Goal: Information Seeking & Learning: Learn about a topic

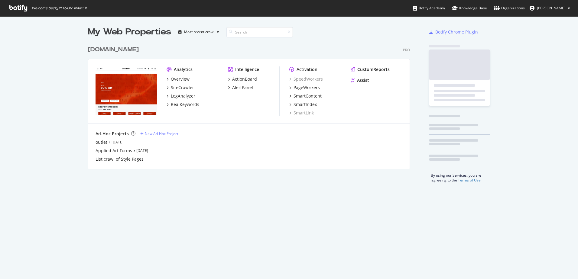
scroll to position [275, 568]
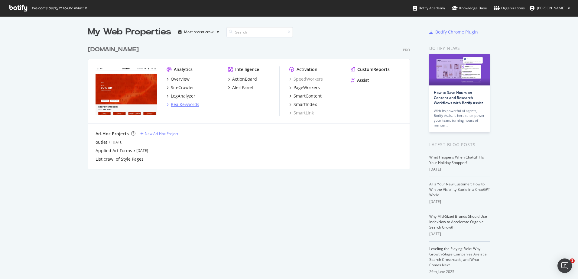
click at [181, 106] on div "RealKeywords" at bounding box center [185, 104] width 28 height 6
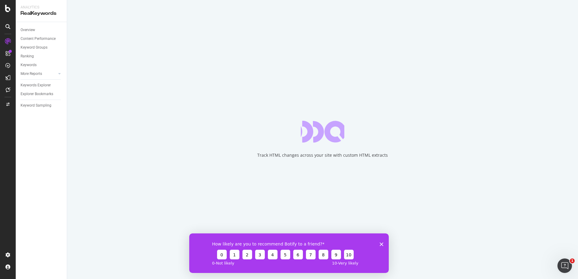
click at [379, 244] on div "How likely are you to recommend Botify to a friend? 0 1 2 3 4 5 6 7 8 9 10 0 - …" at bounding box center [288, 253] width 199 height 40
click at [382, 243] on polygon "Close survey" at bounding box center [381, 244] width 4 height 4
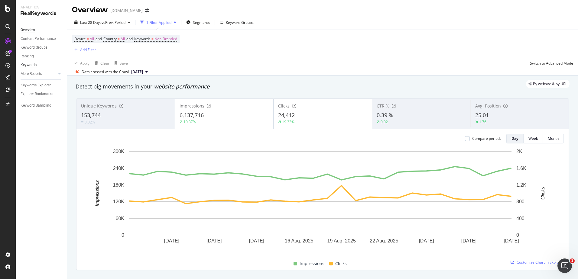
click at [34, 66] on div "Keywords" at bounding box center [29, 65] width 16 height 6
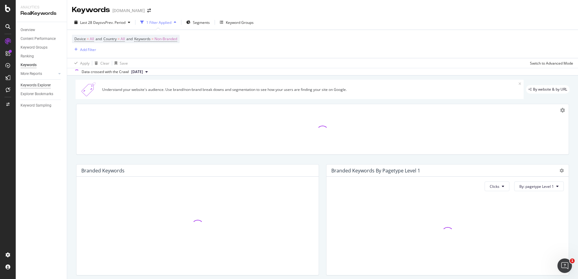
click at [31, 83] on div "Keywords Explorer" at bounding box center [36, 85] width 30 height 6
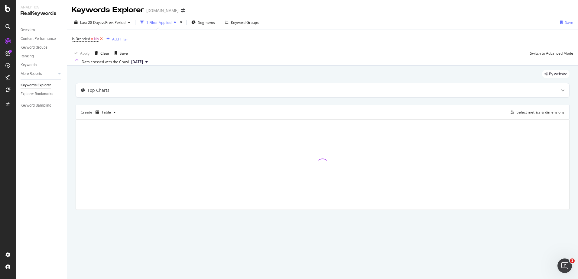
click at [102, 37] on icon at bounding box center [101, 39] width 5 height 6
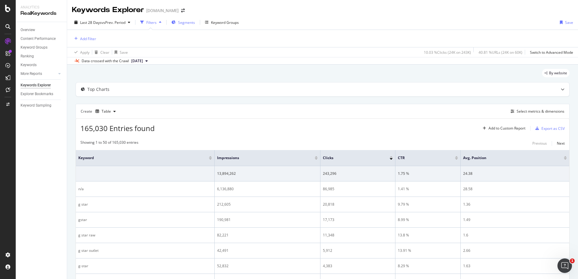
click at [192, 23] on span "Segments" at bounding box center [186, 22] width 17 height 5
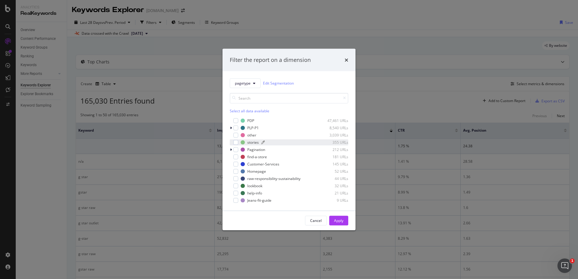
click at [250, 144] on div "stories" at bounding box center [252, 142] width 11 height 5
click at [339, 217] on div "Apply" at bounding box center [338, 220] width 9 height 9
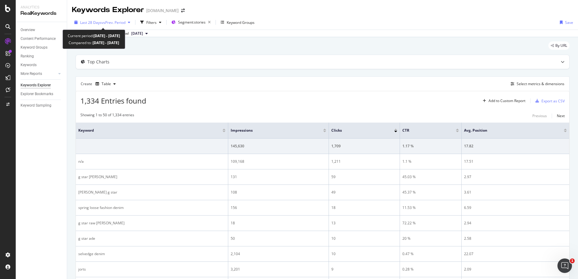
click at [114, 24] on span "vs Prev. Period" at bounding box center [113, 22] width 24 height 5
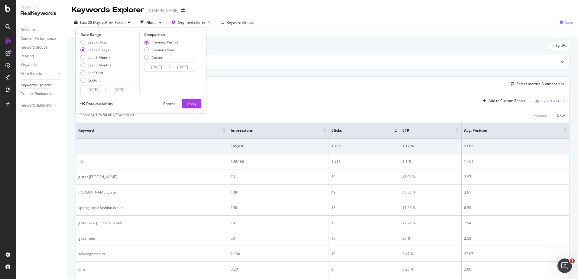
click at [101, 91] on input "[DATE]" at bounding box center [93, 89] width 24 height 8
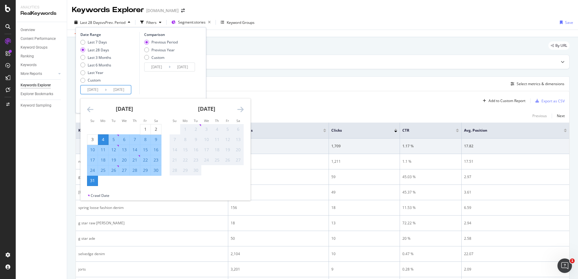
click at [92, 109] on icon "Move backward to switch to the previous month." at bounding box center [90, 109] width 6 height 7
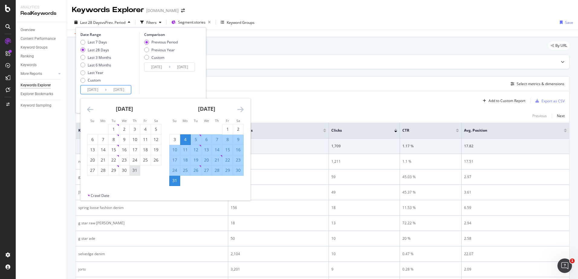
click at [136, 169] on div "31" at bounding box center [135, 170] width 10 height 6
type input "[DATE]"
click at [205, 170] on div "27" at bounding box center [206, 170] width 10 height 6
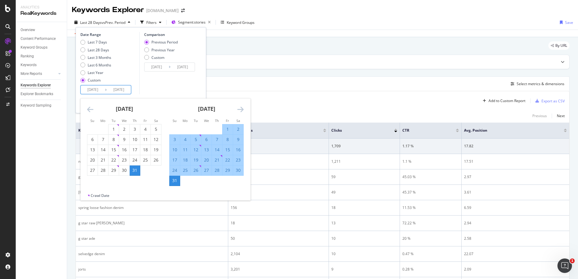
type input "[DATE]"
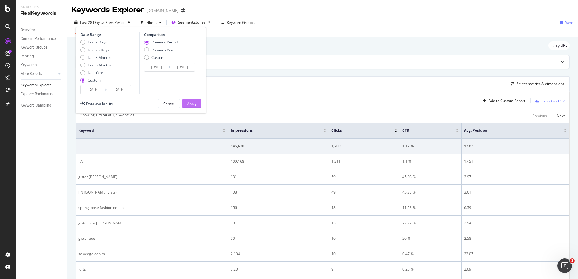
click at [191, 103] on div "Apply" at bounding box center [191, 103] width 9 height 5
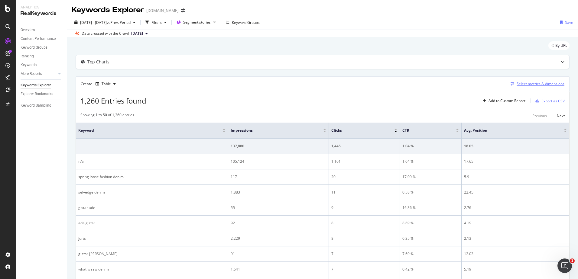
click at [517, 86] on div "Select metrics & dimensions" at bounding box center [540, 83] width 48 height 5
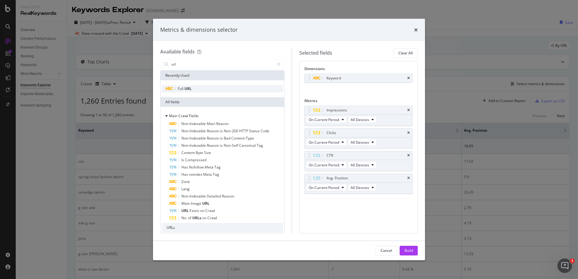
type input "url"
click at [183, 92] on div "Full URL" at bounding box center [222, 88] width 121 height 7
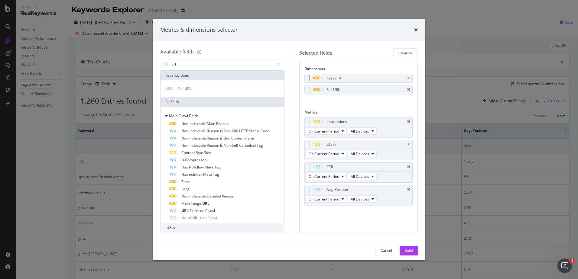
click at [407, 78] on icon "times" at bounding box center [408, 78] width 3 height 4
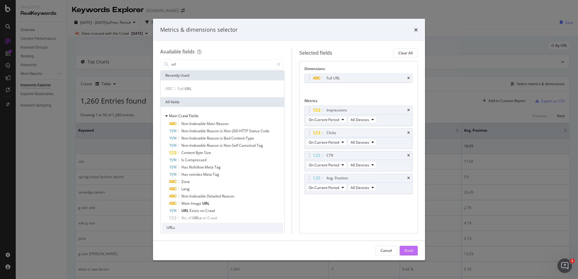
click at [417, 252] on button "Build" at bounding box center [408, 251] width 18 height 10
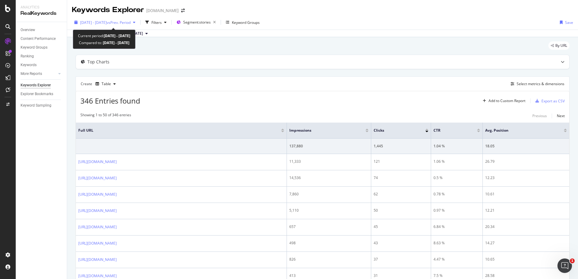
click at [125, 21] on span "vs Prev. Period" at bounding box center [119, 22] width 24 height 5
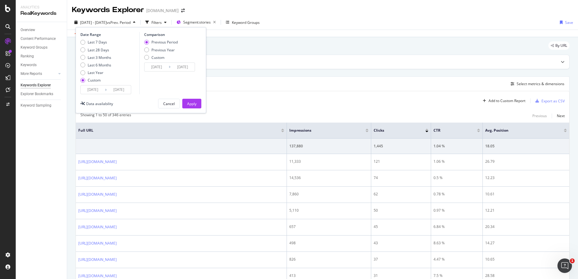
click at [89, 89] on input "[DATE]" at bounding box center [93, 89] width 24 height 8
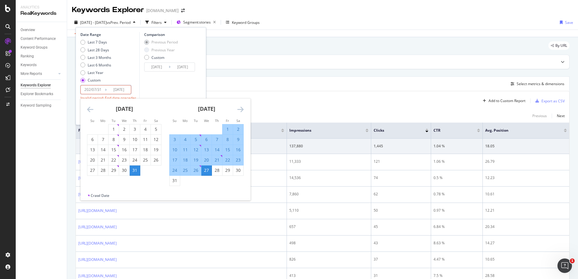
type input "[DATE]"
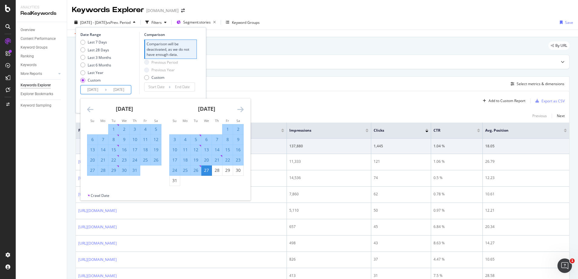
click at [118, 90] on input "[DATE]" at bounding box center [119, 89] width 24 height 8
type input "[DATE]"
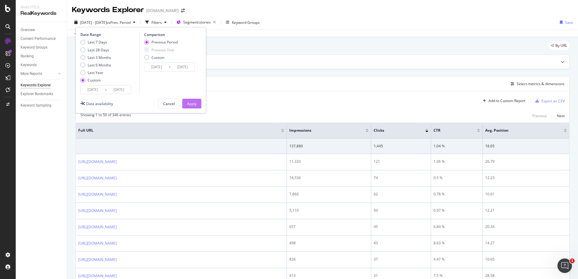
type input "[DATE]"
click at [198, 103] on button "Apply" at bounding box center [191, 104] width 19 height 10
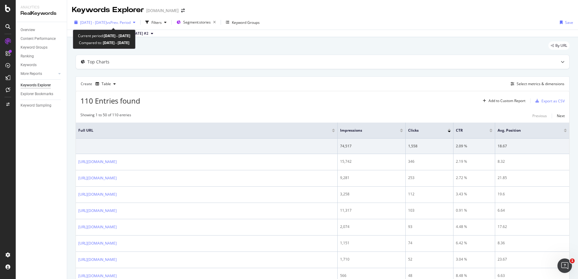
click at [138, 27] on div "[DATE] - [DATE] vs Prev. Period" at bounding box center [105, 22] width 66 height 9
click at [130, 20] on span "vs Prev. Period" at bounding box center [119, 22] width 24 height 5
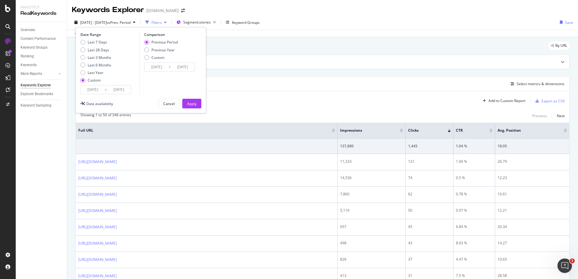
click at [162, 22] on div "Filters" at bounding box center [156, 22] width 10 height 5
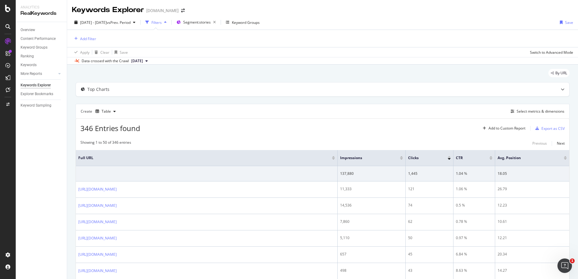
click at [162, 21] on div "Filters" at bounding box center [156, 22] width 10 height 5
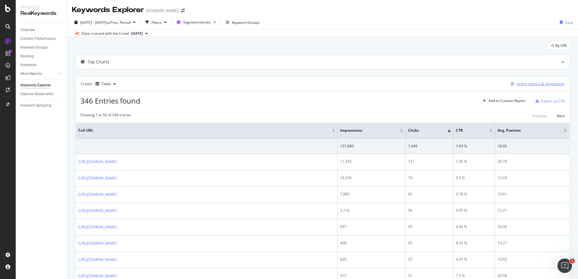
click at [529, 84] on div "Select metrics & dimensions" at bounding box center [540, 83] width 48 height 5
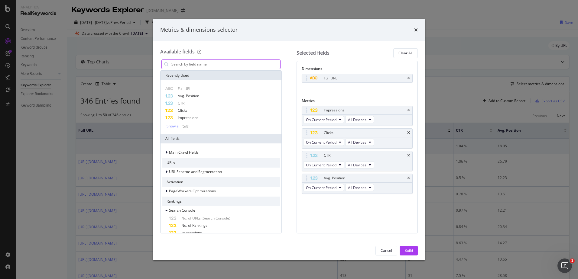
click at [239, 64] on input "modal" at bounding box center [225, 64] width 109 height 9
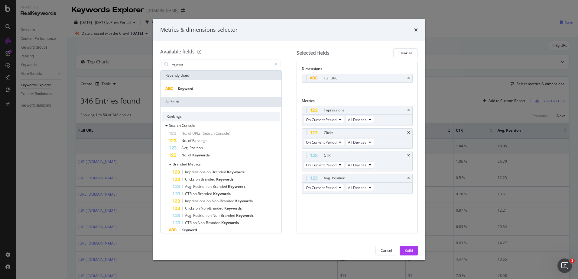
type input "keywor"
click at [233, 81] on div "Keyword" at bounding box center [220, 88] width 121 height 17
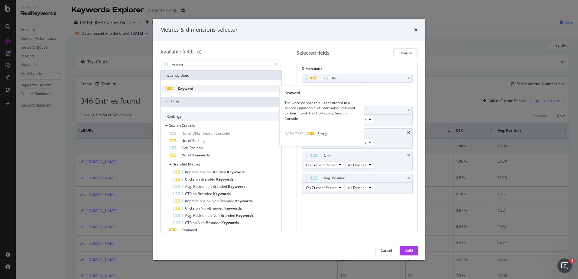
click at [234, 89] on div "Keyword" at bounding box center [221, 88] width 118 height 7
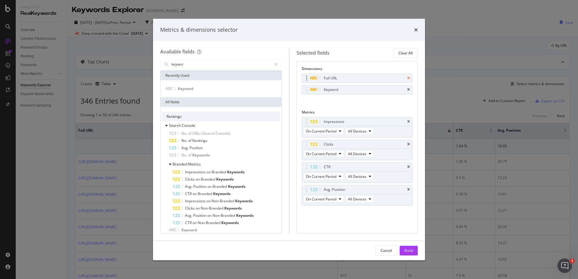
click at [409, 78] on icon "times" at bounding box center [408, 78] width 3 height 4
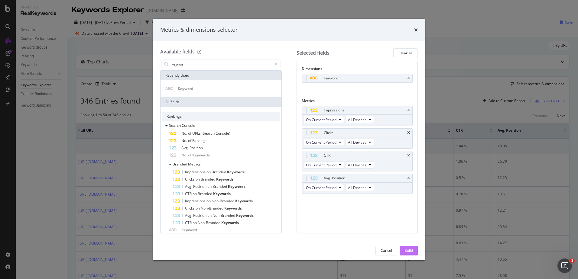
click at [409, 250] on div "Build" at bounding box center [408, 250] width 8 height 5
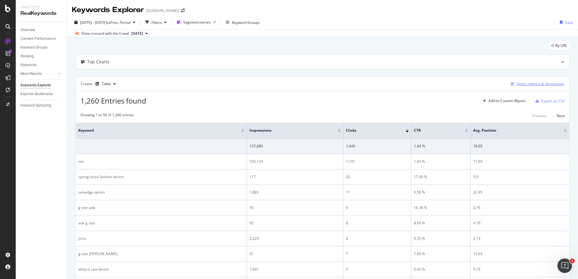
click at [527, 81] on div "Select metrics & dimensions" at bounding box center [536, 84] width 56 height 7
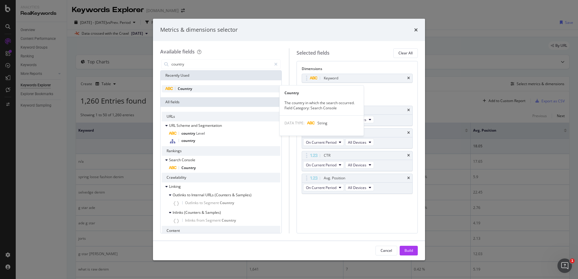
type input "country"
click at [203, 87] on div "Country" at bounding box center [221, 88] width 118 height 7
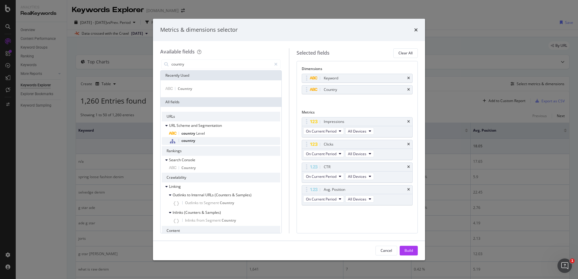
click at [194, 138] on span "country" at bounding box center [188, 140] width 14 height 5
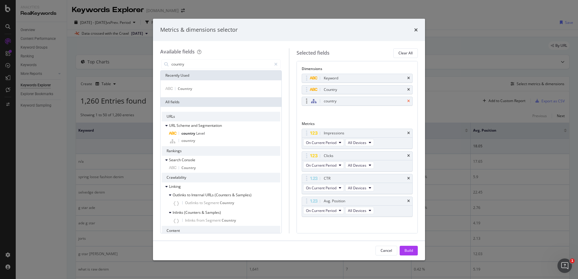
click at [407, 100] on icon "times" at bounding box center [408, 101] width 3 height 4
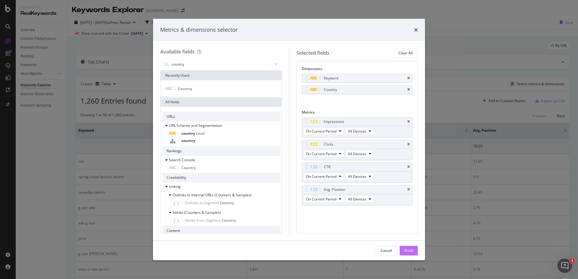
click at [409, 250] on div "Build" at bounding box center [408, 250] width 8 height 5
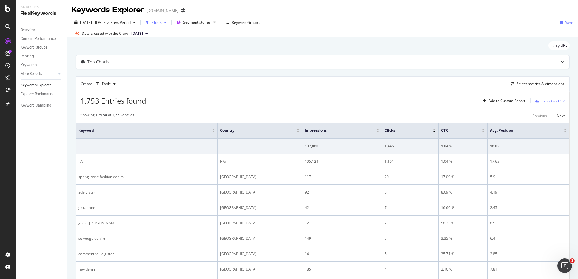
click at [151, 22] on div "button" at bounding box center [147, 22] width 8 height 8
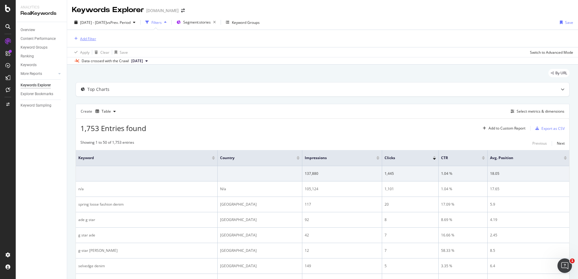
click at [84, 38] on div "Add Filter" at bounding box center [88, 38] width 16 height 5
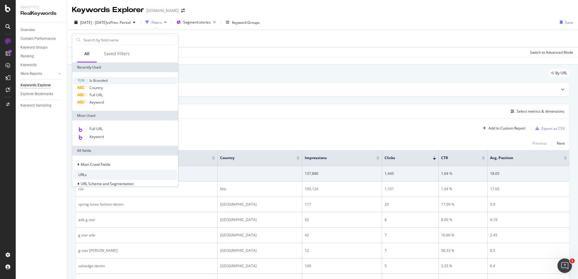
click at [98, 79] on span "Is Branded" at bounding box center [98, 80] width 18 height 5
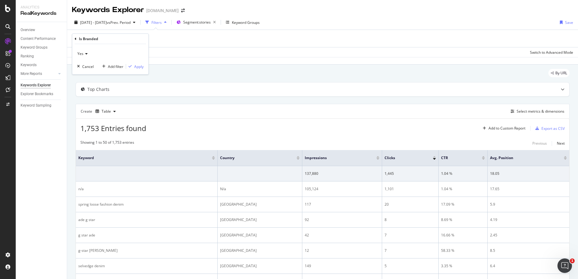
click at [87, 53] on icon at bounding box center [85, 54] width 4 height 4
click at [90, 74] on div "No" at bounding box center [111, 74] width 65 height 8
drag, startPoint x: 138, startPoint y: 67, endPoint x: 133, endPoint y: 69, distance: 5.4
click at [137, 67] on div "Apply" at bounding box center [138, 66] width 9 height 5
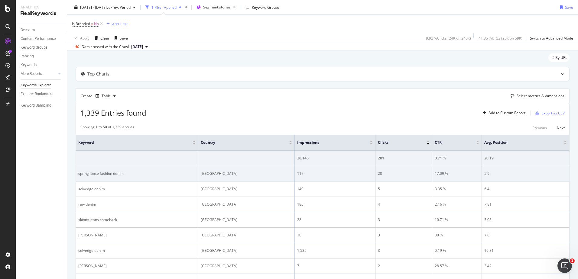
scroll to position [30, 0]
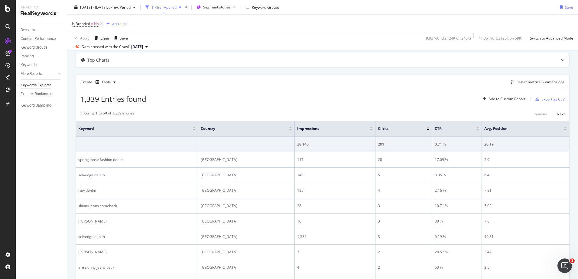
click at [371, 129] on div at bounding box center [370, 130] width 3 height 2
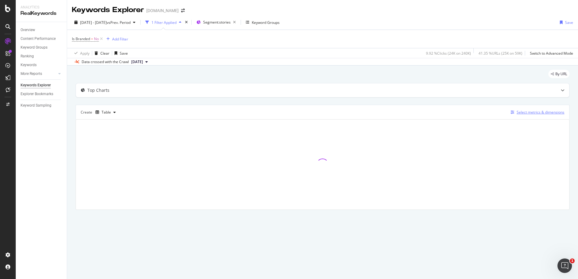
click at [543, 111] on div "Select metrics & dimensions" at bounding box center [540, 112] width 48 height 5
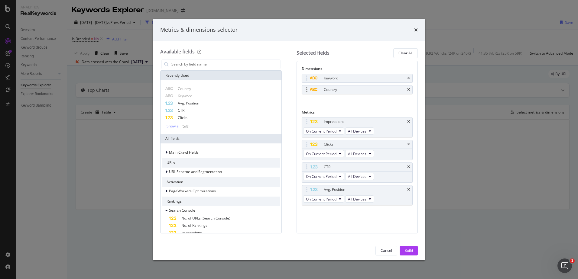
click at [410, 89] on div "Country" at bounding box center [357, 89] width 111 height 8
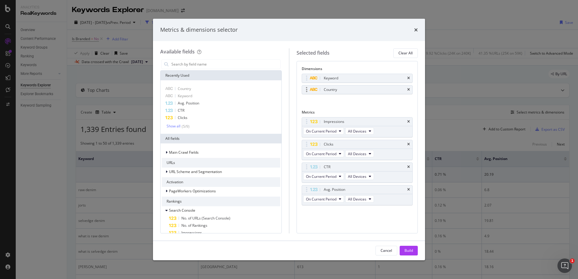
click at [404, 89] on div "Country" at bounding box center [364, 90] width 84 height 6
click at [408, 90] on icon "times" at bounding box center [408, 90] width 3 height 4
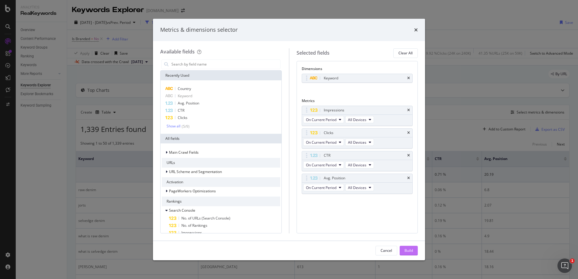
click at [408, 252] on div "Build" at bounding box center [408, 250] width 8 height 5
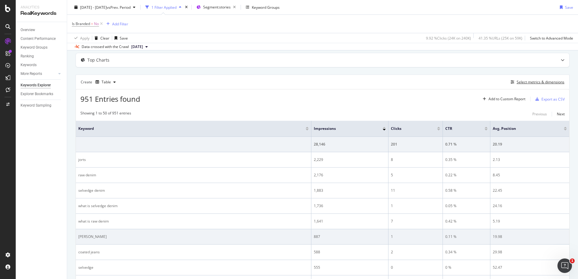
scroll to position [60, 0]
